Goal: Find contact information: Find contact information

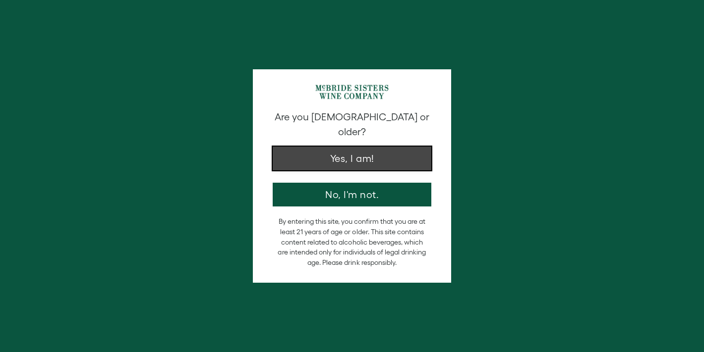
click at [374, 147] on button "Yes, I am!" at bounding box center [352, 159] width 159 height 24
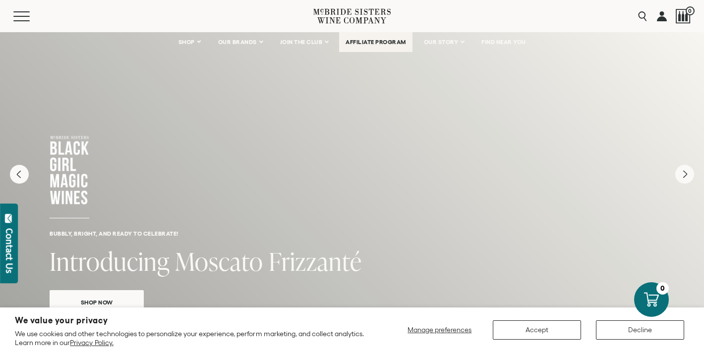
click at [377, 47] on link "AFFILIATE PROGRAM" at bounding box center [375, 42] width 73 height 20
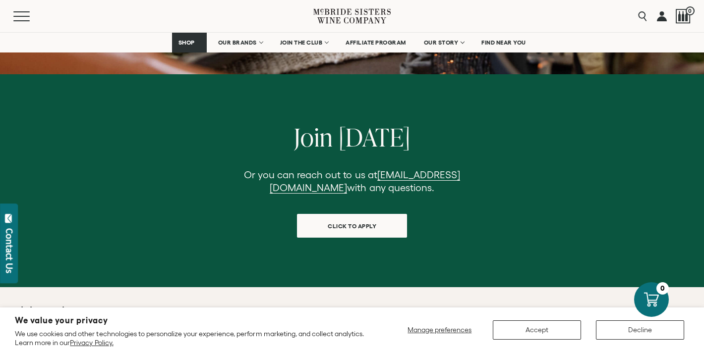
scroll to position [945, 0]
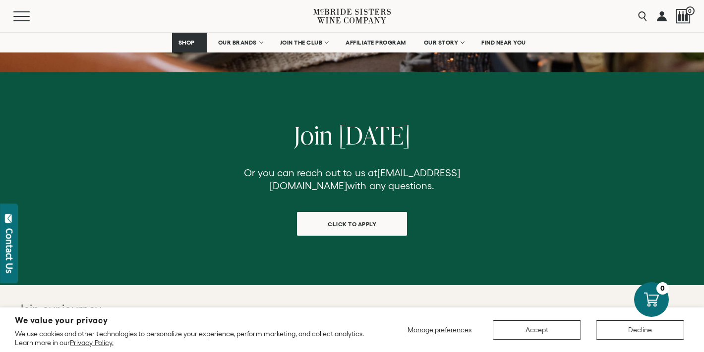
click at [359, 168] on link "affiliate@mcbridesisters.com" at bounding box center [365, 180] width 190 height 24
click at [398, 18] on div "Menu Search 0" at bounding box center [352, 16] width 704 height 32
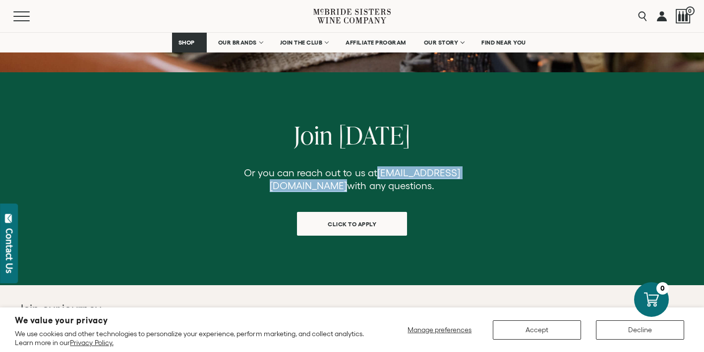
drag, startPoint x: 373, startPoint y: 158, endPoint x: 243, endPoint y: 156, distance: 129.9
click at [243, 167] on p "Or you can reach out to us at affiliate@mcbridesisters.com with any questions." at bounding box center [352, 180] width 222 height 26
copy link "affiliate@mcbridesisters.com"
